Goal: Transaction & Acquisition: Subscribe to service/newsletter

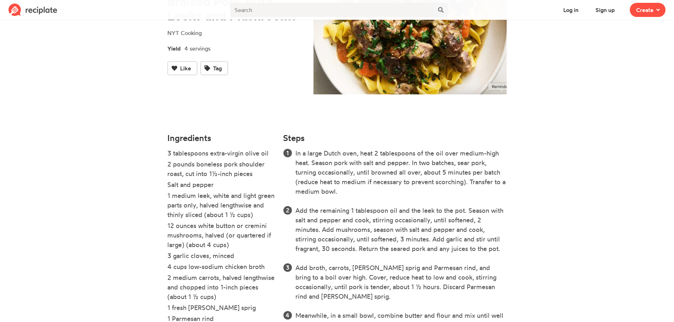
scroll to position [106, 0]
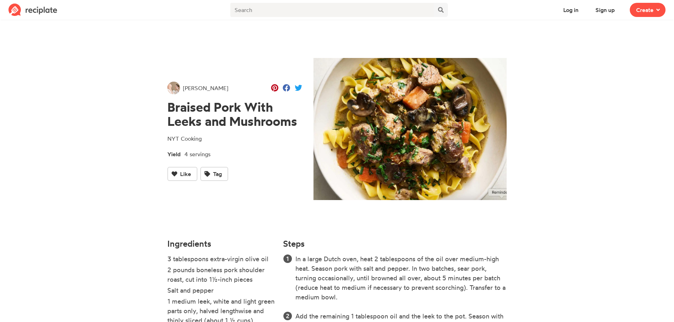
click at [46, 12] on img at bounding box center [32, 10] width 49 height 13
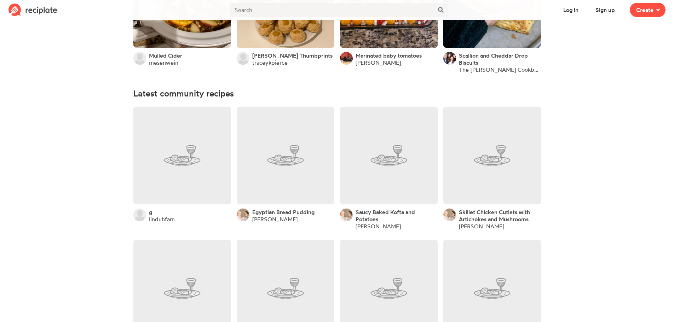
scroll to position [71, 0]
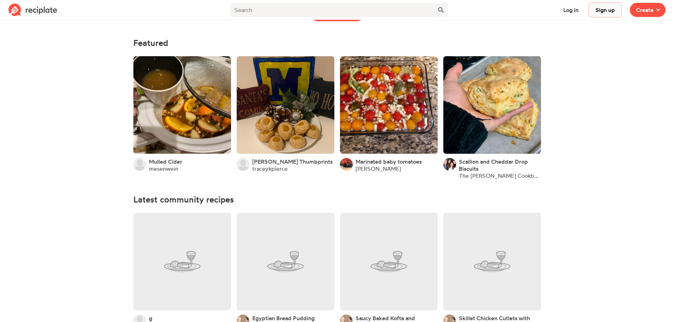
click at [608, 13] on button "Sign up" at bounding box center [605, 10] width 32 height 14
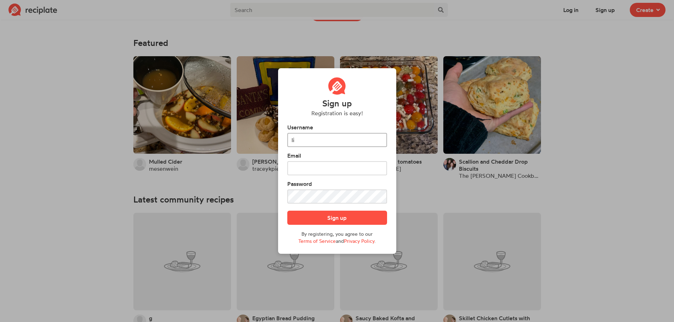
type input "l"
type input "levans3"
click at [313, 172] on input "text" at bounding box center [337, 168] width 100 height 14
type input "[EMAIL_ADDRESS][DOMAIN_NAME]"
click at [340, 217] on button "Sign up" at bounding box center [337, 218] width 100 height 14
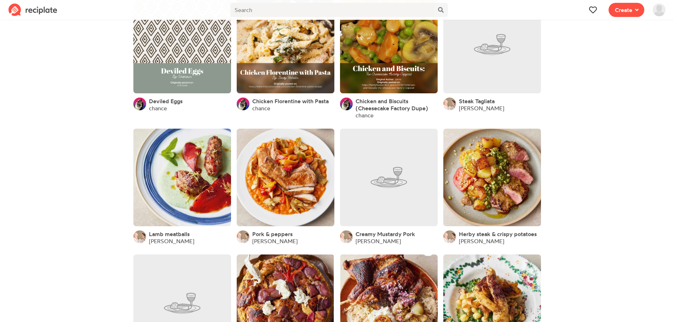
scroll to position [1944, 0]
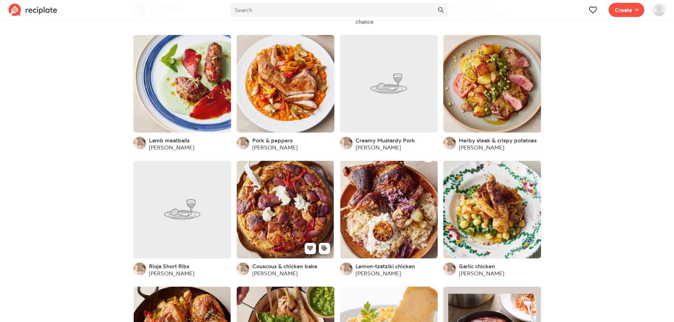
click at [281, 211] on link at bounding box center [286, 210] width 98 height 98
